Goal: Information Seeking & Learning: Learn about a topic

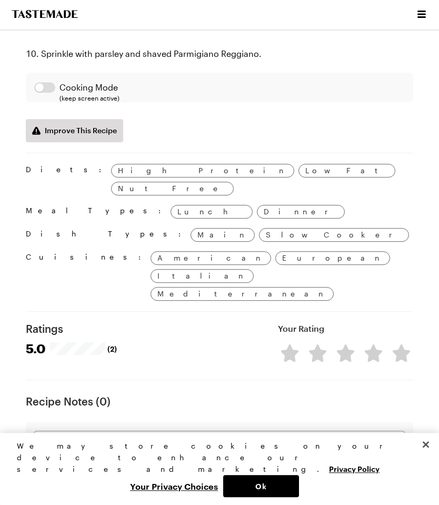
scroll to position [1531, 0]
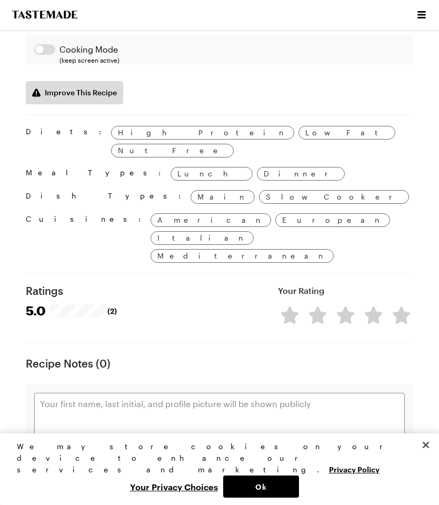
click at [112, 305] on span "(2)" at bounding box center [111, 310] width 9 height 11
click at [111, 305] on span "(2)" at bounding box center [111, 310] width 9 height 11
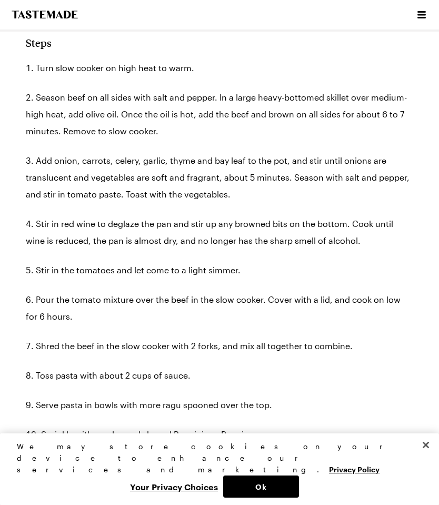
scroll to position [1112, 0]
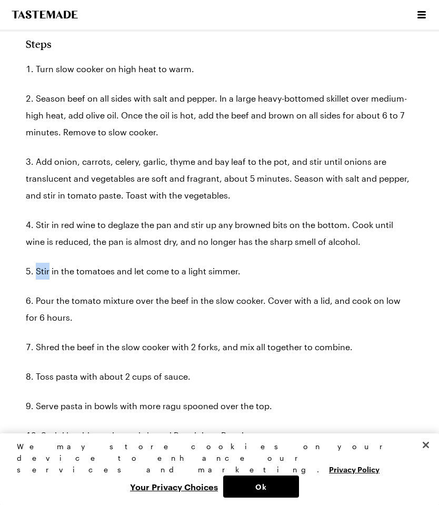
click at [21, 305] on div "Slow Cooker Beef Ragu Let the bold flavors of our slow cooker beef ragu melt in…" at bounding box center [219, 122] width 404 height 2230
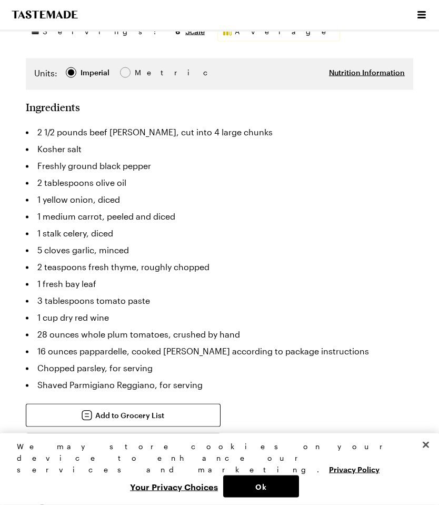
scroll to position [658, 0]
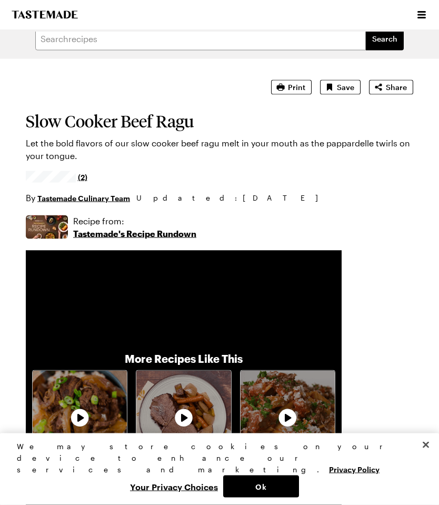
scroll to position [0, 0]
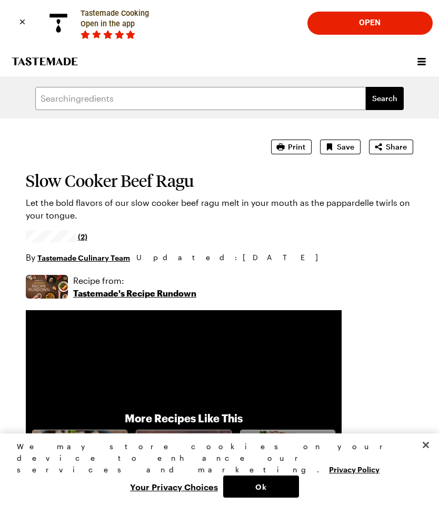
click at [331, 142] on icon "Save recipe" at bounding box center [329, 147] width 11 height 11
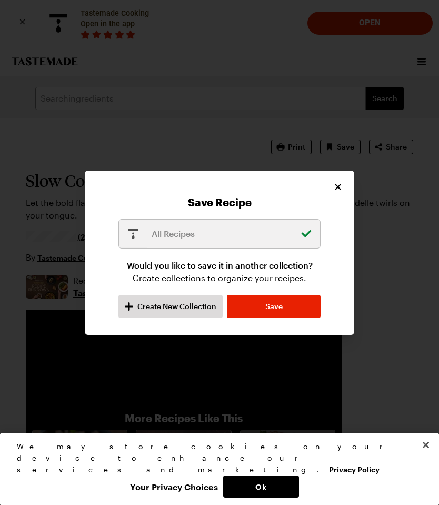
click at [256, 306] on button "Save" at bounding box center [274, 306] width 94 height 23
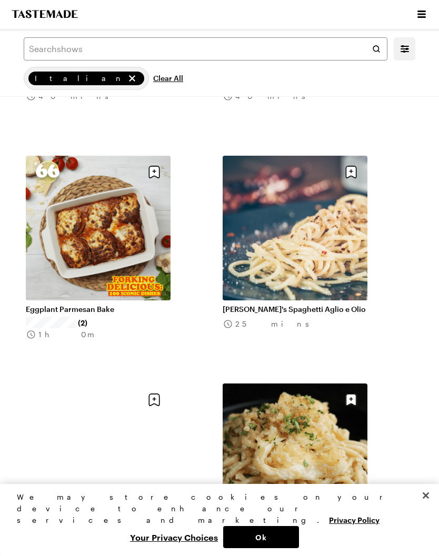
scroll to position [10585, 0]
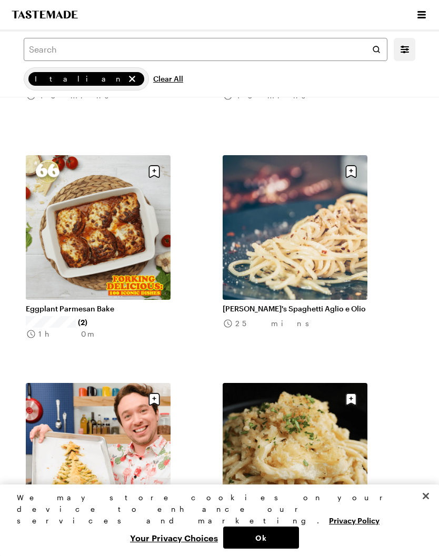
click at [262, 304] on link "[PERSON_NAME]'s Spaghetti Aglio e Olio" at bounding box center [295, 308] width 145 height 9
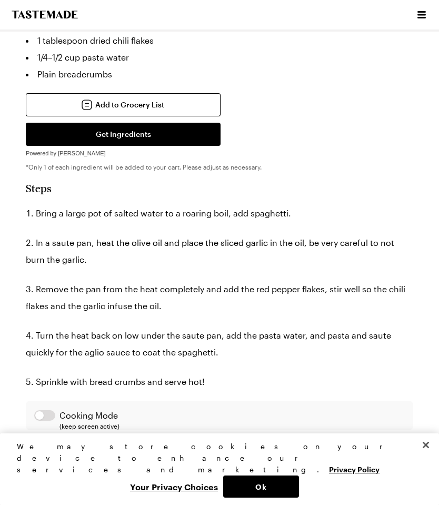
scroll to position [588, 0]
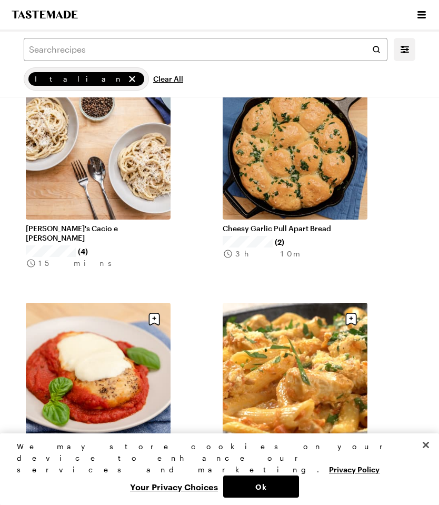
scroll to position [10585, 0]
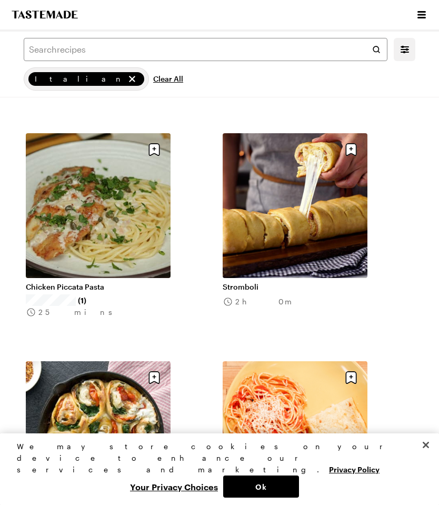
scroll to position [13113, 0]
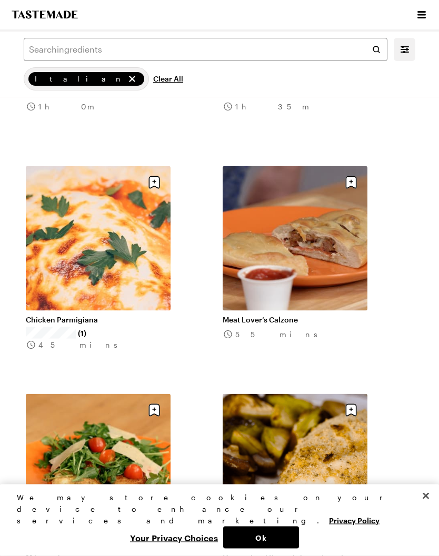
scroll to position [15589, 0]
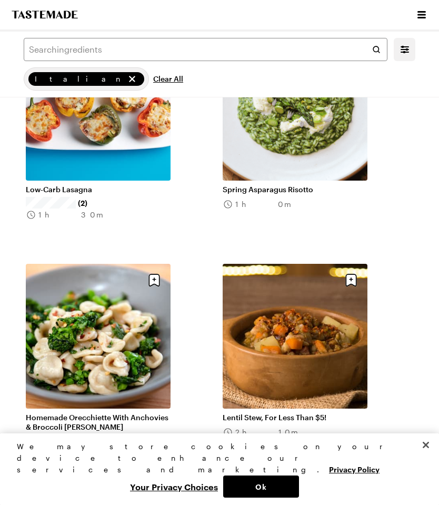
scroll to position [16178, 0]
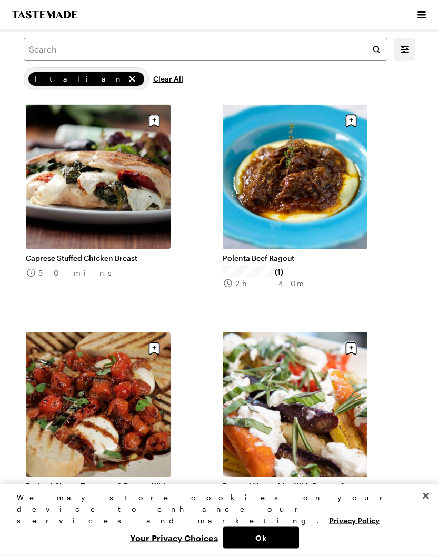
scroll to position [17474, 0]
click at [251, 253] on link "Polenta Beef Ragout" at bounding box center [295, 257] width 145 height 9
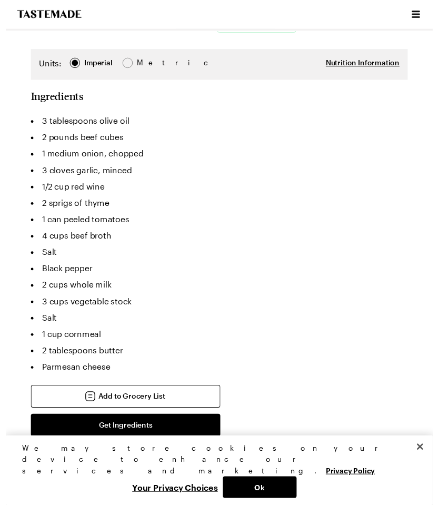
scroll to position [634, 0]
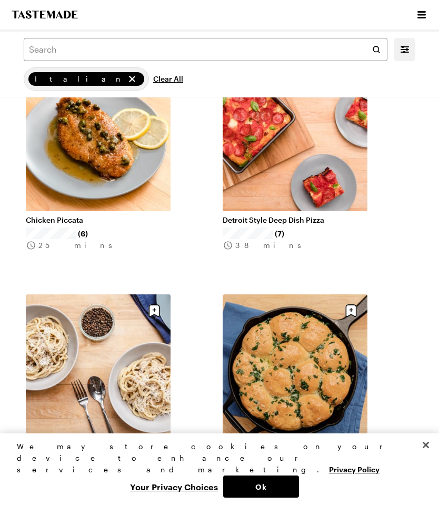
scroll to position [17474, 0]
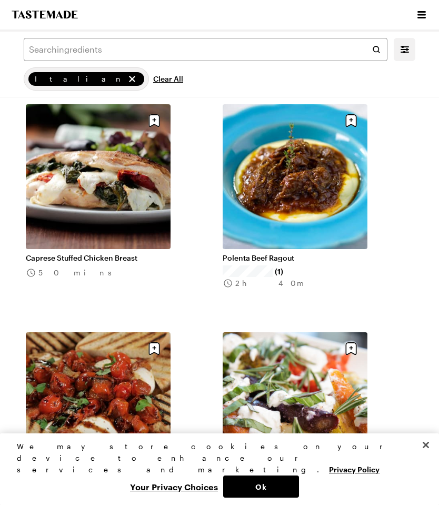
click at [256, 253] on link "Polenta Beef Ragout" at bounding box center [295, 257] width 145 height 9
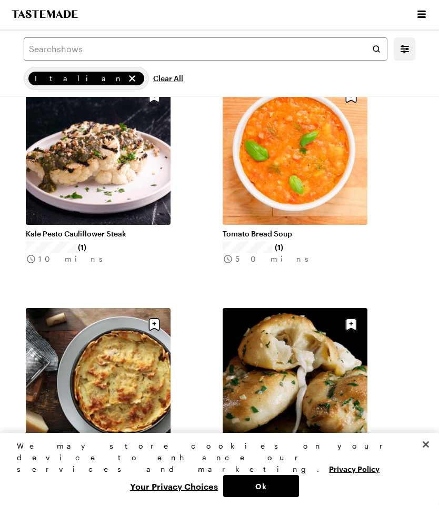
scroll to position [18411, 0]
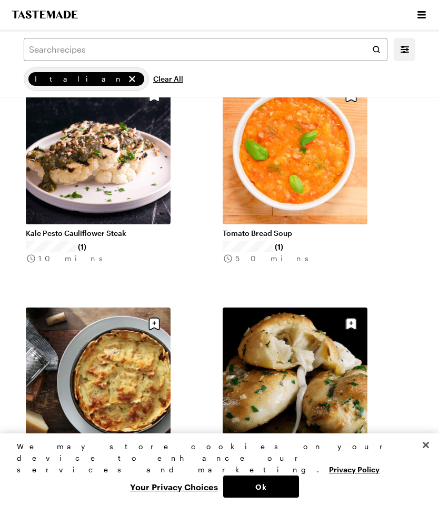
click at [253, 228] on link "Tomato Bread Soup" at bounding box center [295, 232] width 145 height 9
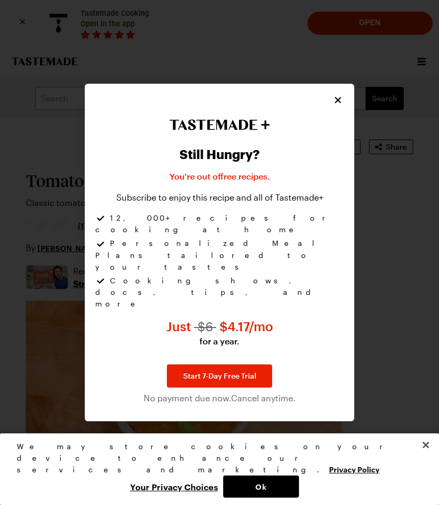
click at [339, 103] on icon "Close" at bounding box center [338, 100] width 6 height 6
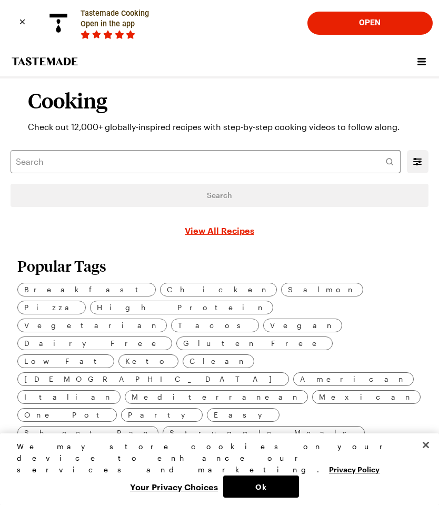
click at [23, 17] on icon "Close banner" at bounding box center [23, 22] width 12 height 12
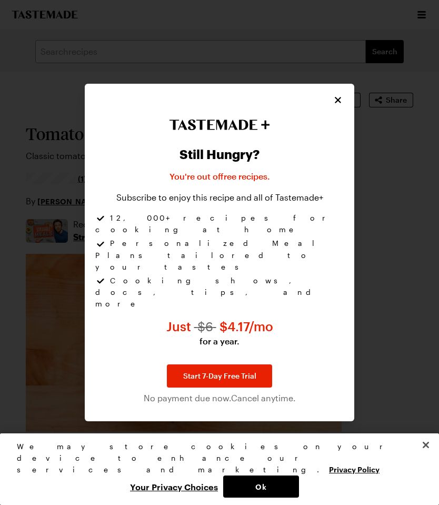
type textarea "x"
click at [328, 128] on div "Still Hungry? You're out of free recipes . Subscribe to enjoy this recipe and a…" at bounding box center [220, 252] width 270 height 337
click at [325, 127] on div "Still Hungry? You're out of free recipes . Subscribe to enjoy this recipe and a…" at bounding box center [220, 252] width 270 height 337
click at [333, 105] on icon "Close" at bounding box center [338, 100] width 11 height 11
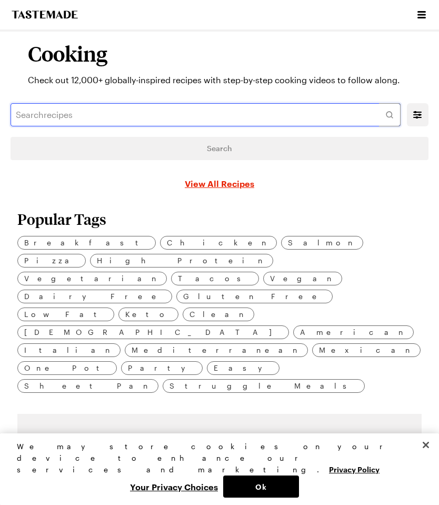
click at [329, 123] on input "text" at bounding box center [206, 114] width 390 height 23
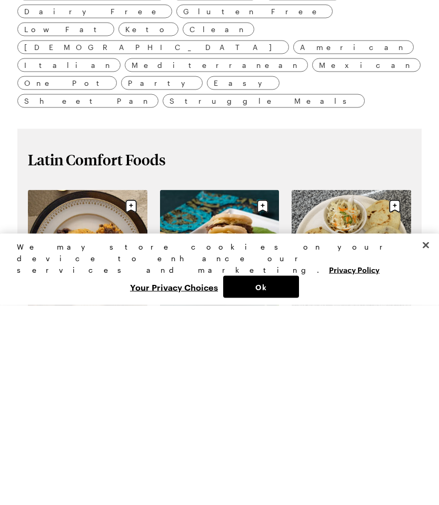
scroll to position [86, 0]
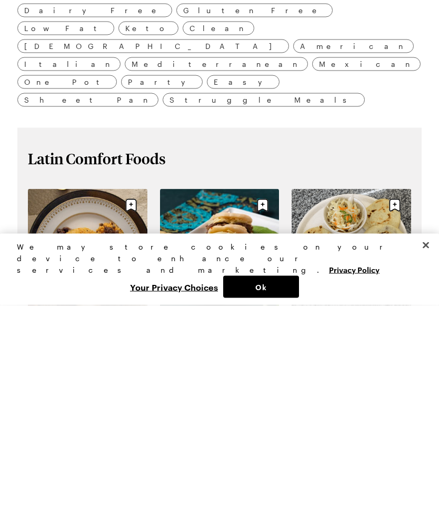
click at [236, 475] on button "Ok" at bounding box center [261, 486] width 76 height 22
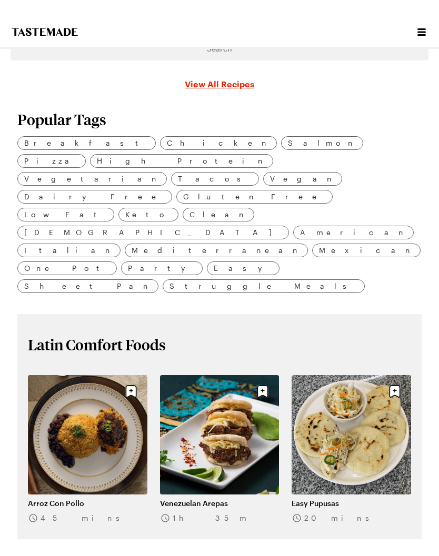
scroll to position [84, 0]
